Goal: Information Seeking & Learning: Learn about a topic

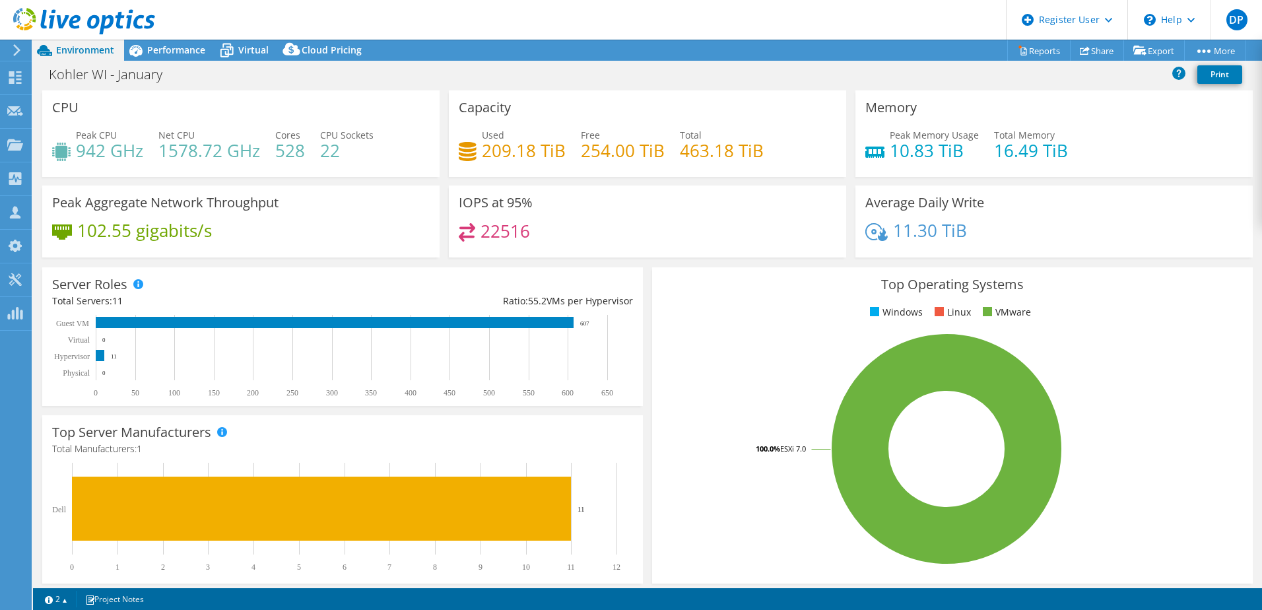
select select "USEast"
select select "USD"
drag, startPoint x: 75, startPoint y: 149, endPoint x: 106, endPoint y: 153, distance: 30.6
click at [106, 153] on div "Peak CPU 942 GHz" at bounding box center [97, 143] width 91 height 30
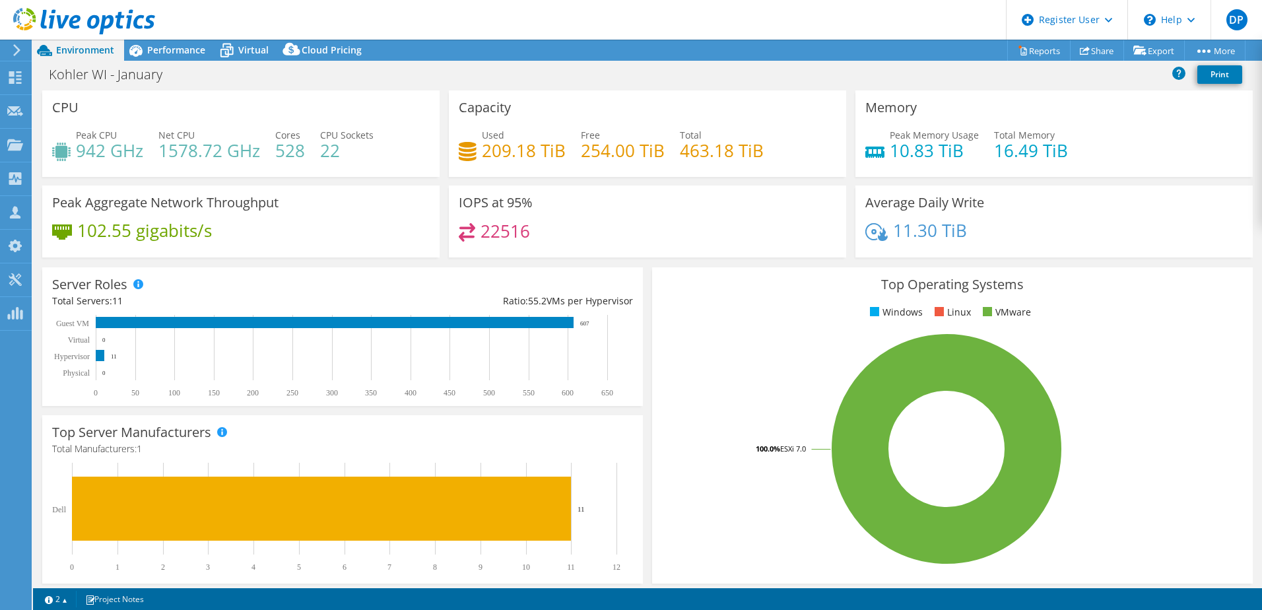
click at [477, 152] on div "Used 209.18 TiB" at bounding box center [512, 143] width 107 height 30
drag, startPoint x: 954, startPoint y: 150, endPoint x: 874, endPoint y: 152, distance: 79.9
click at [874, 152] on div "Peak Memory Usage 10.83 TiB" at bounding box center [922, 143] width 114 height 30
click at [156, 48] on span "Performance" at bounding box center [176, 50] width 58 height 13
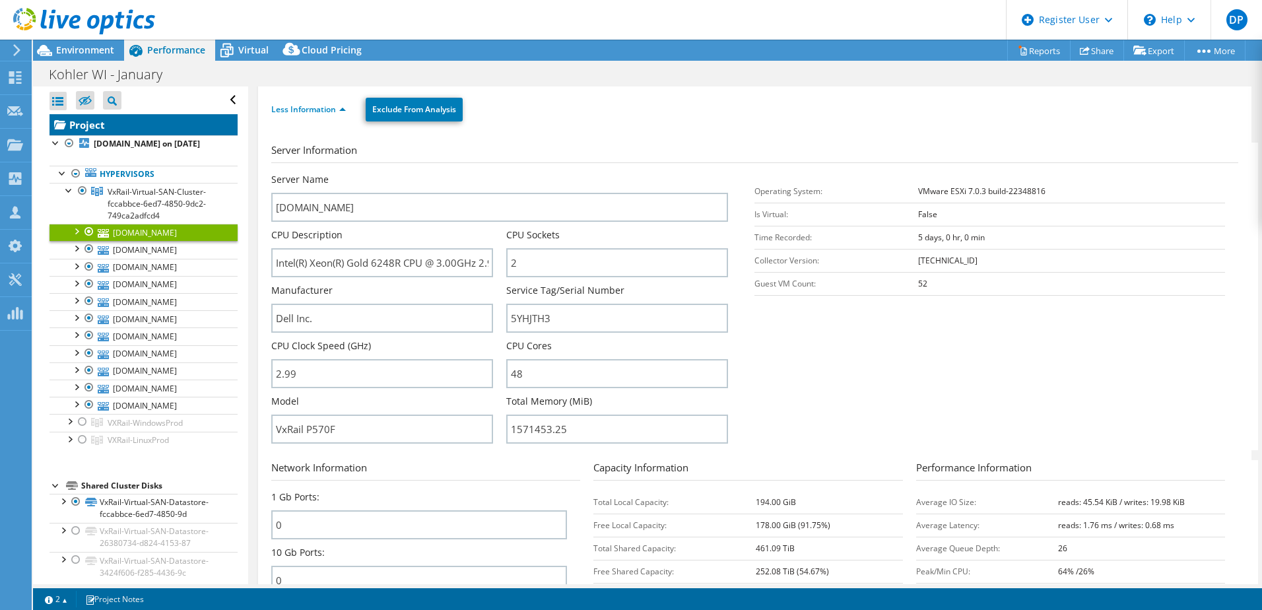
click at [107, 124] on link "Project" at bounding box center [143, 124] width 188 height 21
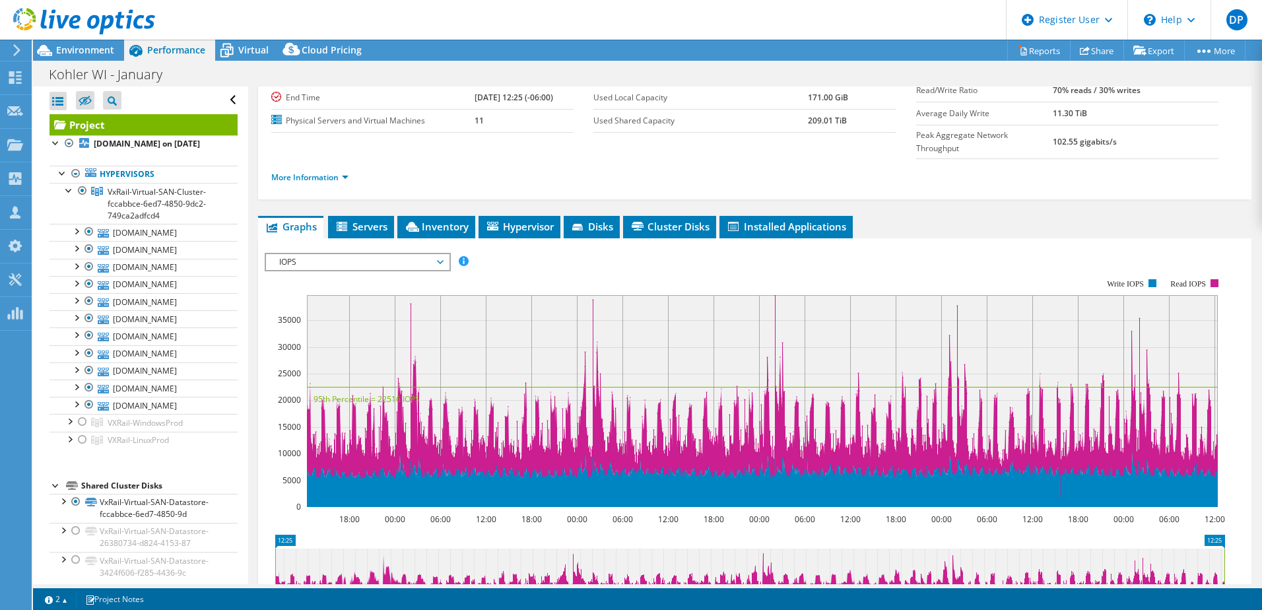
drag, startPoint x: 343, startPoint y: 238, endPoint x: 341, endPoint y: 257, distance: 19.9
click at [342, 254] on span "IOPS" at bounding box center [358, 262] width 170 height 16
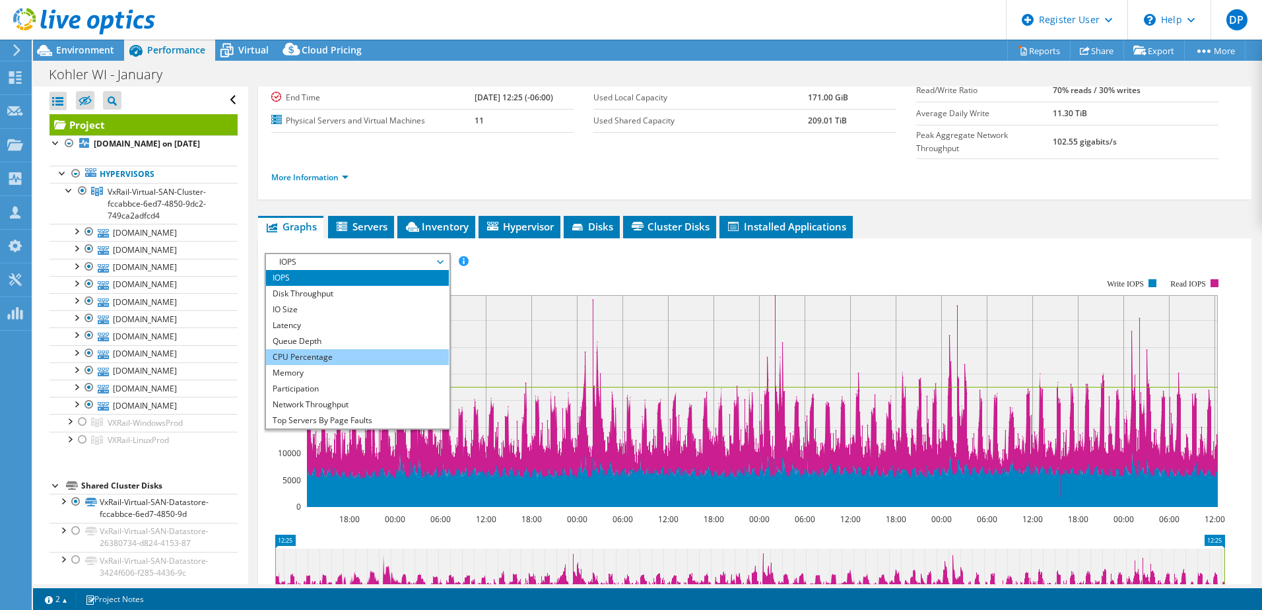
click at [302, 349] on li "CPU Percentage" at bounding box center [357, 357] width 183 height 16
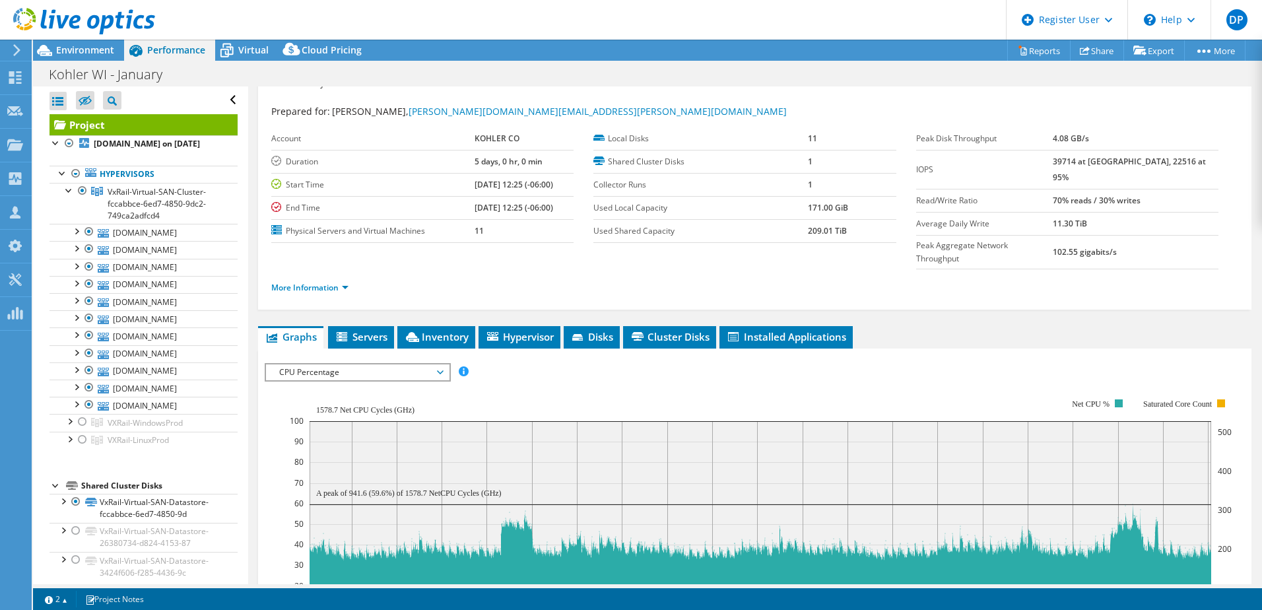
scroll to position [0, 0]
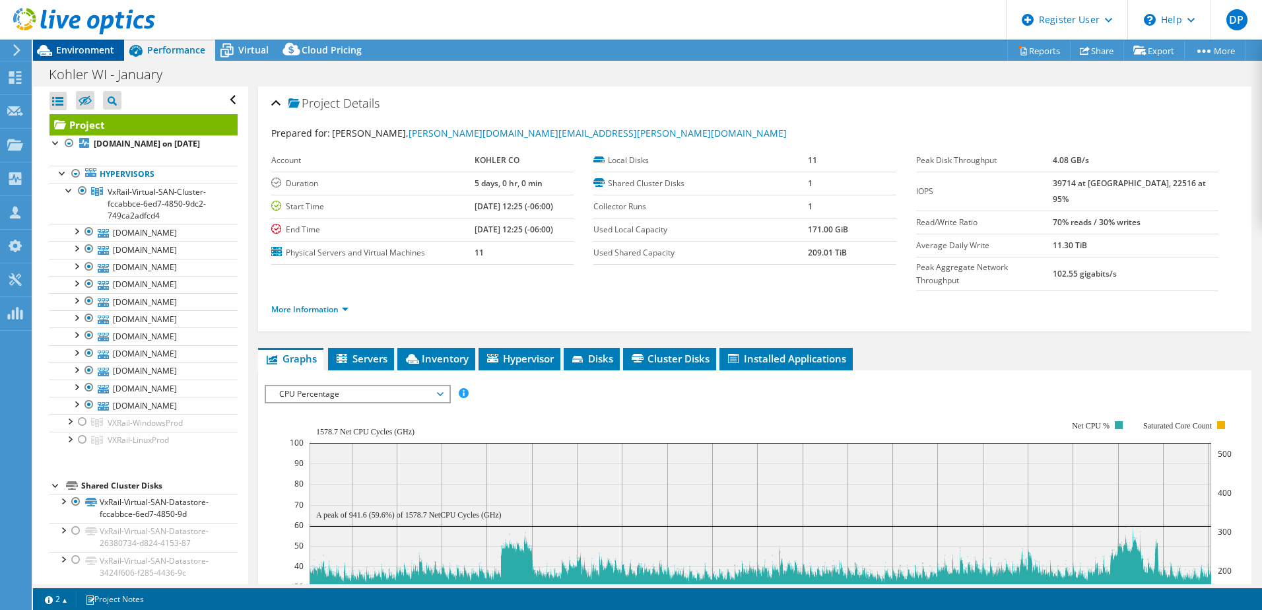
click at [88, 49] on span "Environment" at bounding box center [85, 50] width 58 height 13
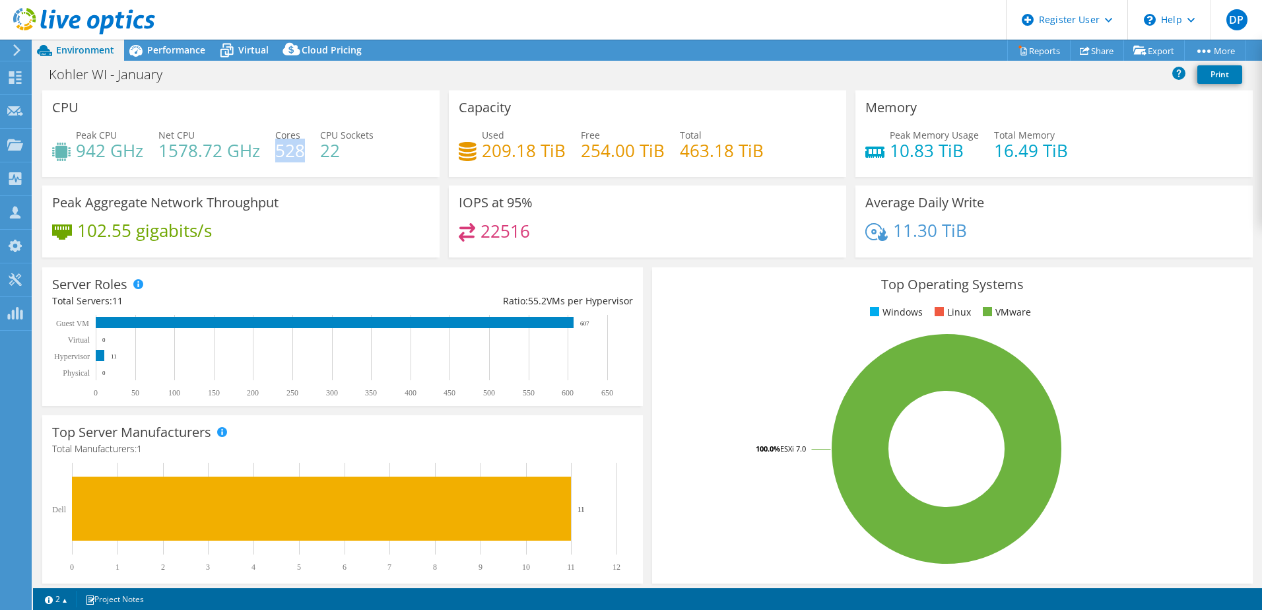
drag, startPoint x: 275, startPoint y: 148, endPoint x: 302, endPoint y: 151, distance: 27.9
click at [302, 151] on h4 "528" at bounding box center [290, 150] width 30 height 15
drag, startPoint x: 160, startPoint y: 150, endPoint x: 256, endPoint y: 150, distance: 96.4
click at [256, 150] on h4 "1578.72 GHz" at bounding box center [209, 150] width 102 height 15
drag, startPoint x: 890, startPoint y: 150, endPoint x: 988, endPoint y: 154, distance: 98.4
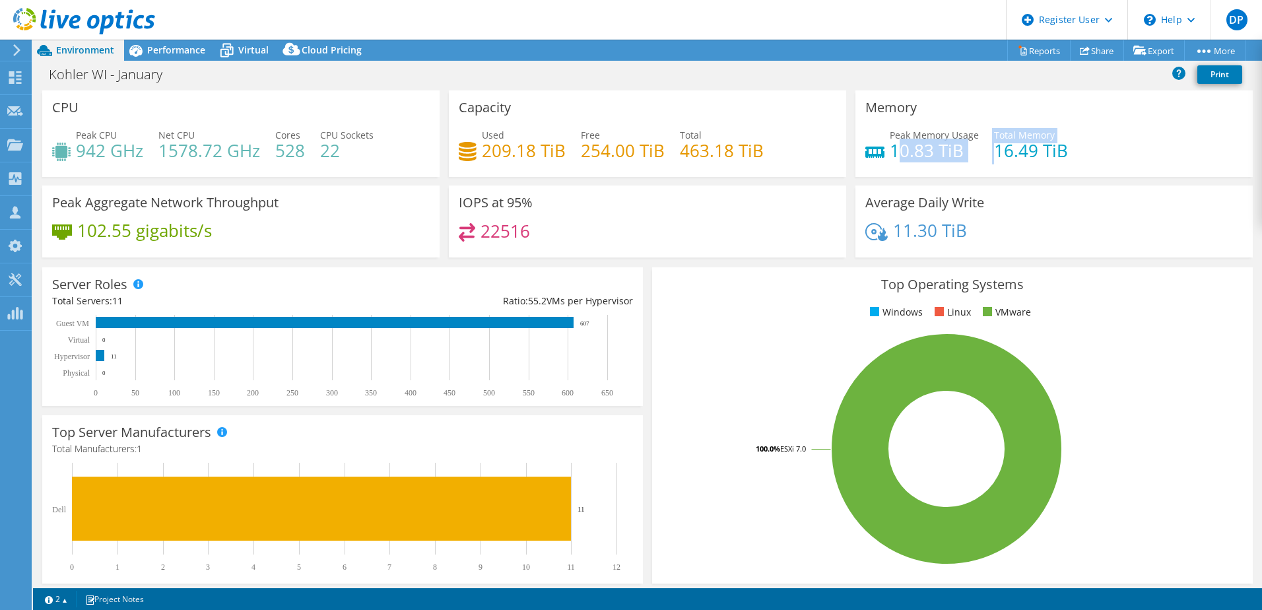
click at [988, 154] on div "Peak Memory Usage 10.83 TiB Total Memory 16.49 TiB" at bounding box center [1053, 149] width 377 height 43
click at [181, 53] on span "Performance" at bounding box center [176, 50] width 58 height 13
